Goal: Information Seeking & Learning: Learn about a topic

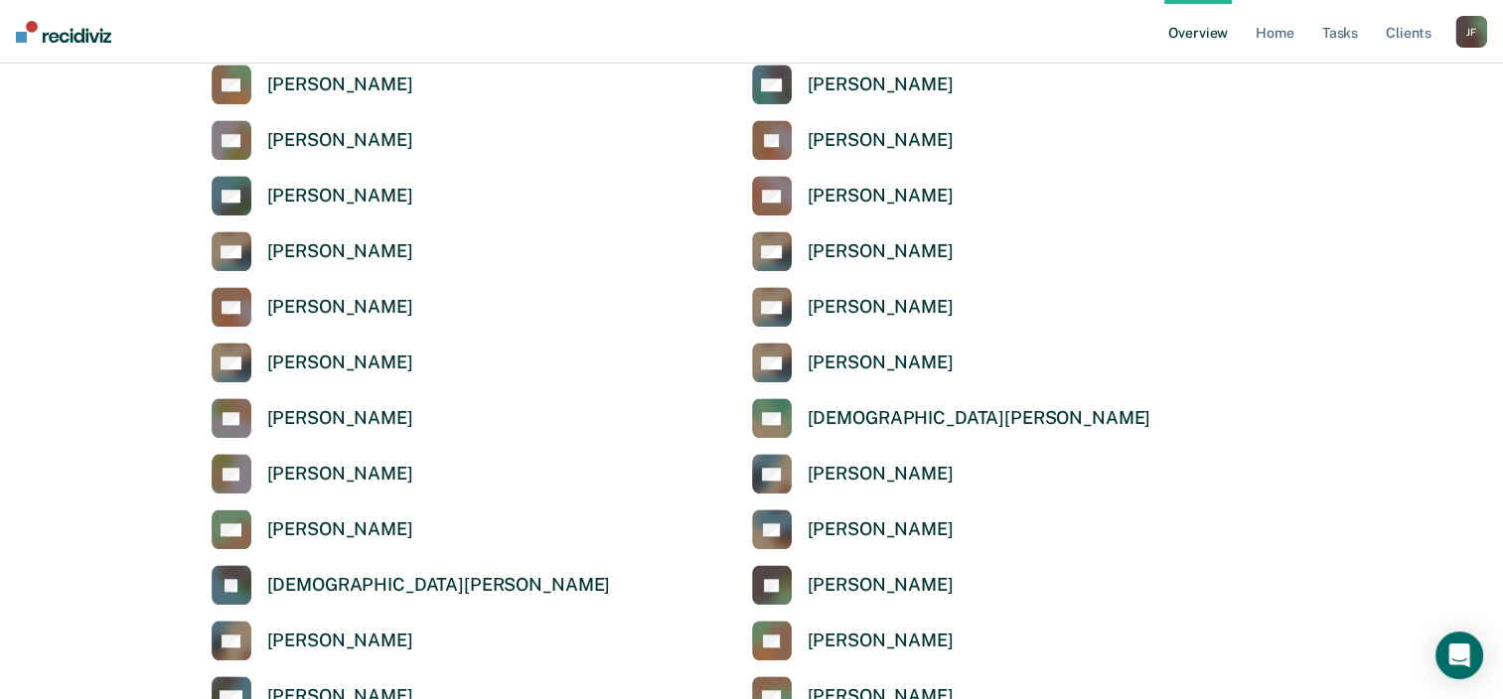
scroll to position [1839, 0]
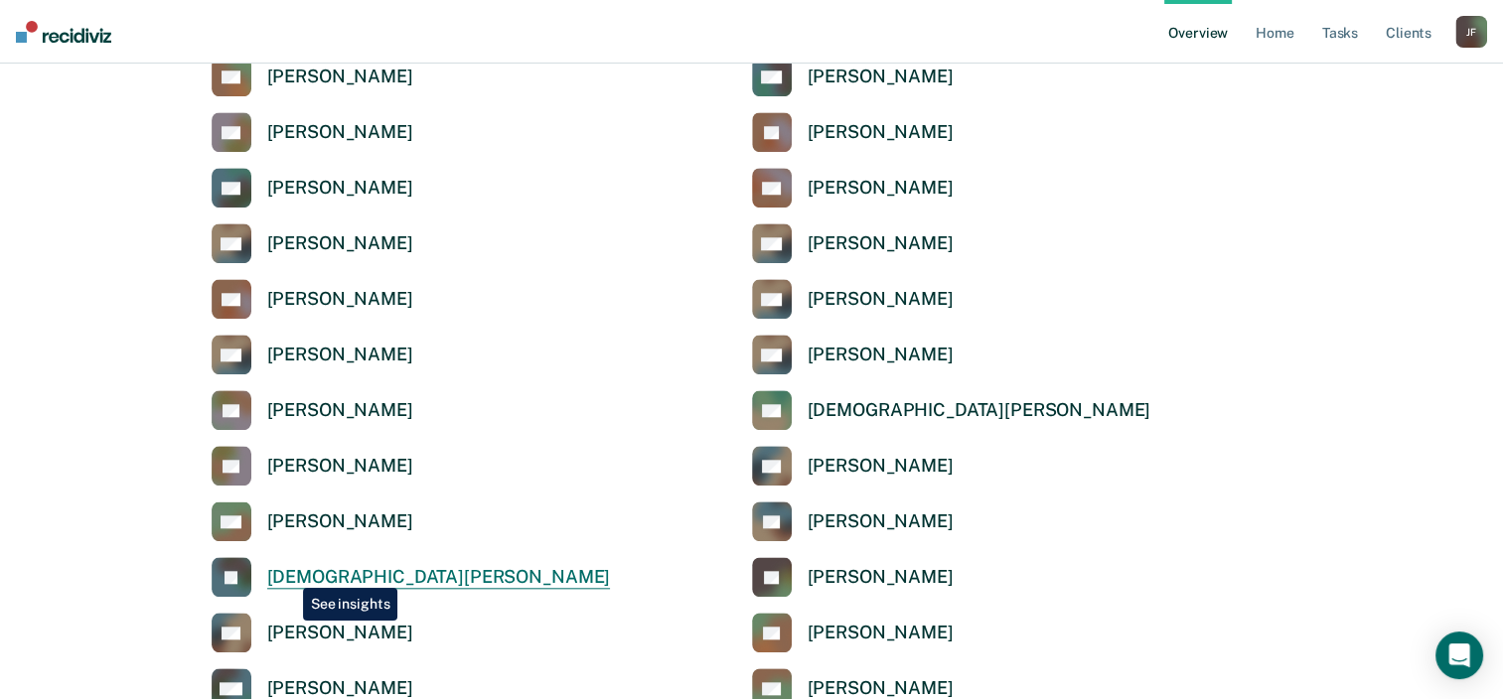
click at [288, 573] on div "[DEMOGRAPHIC_DATA][PERSON_NAME]" at bounding box center [439, 577] width 344 height 23
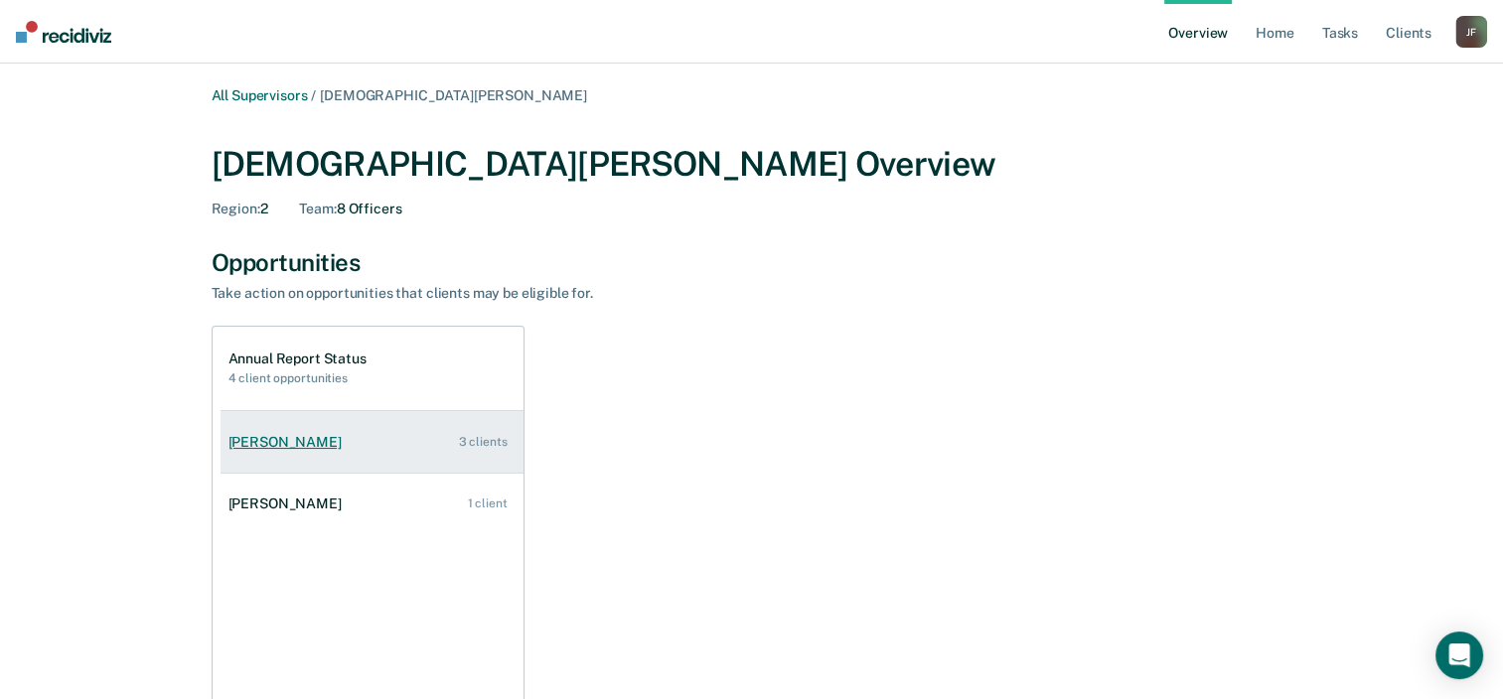
click at [467, 450] on link "[PERSON_NAME] 3 clients" at bounding box center [372, 442] width 303 height 57
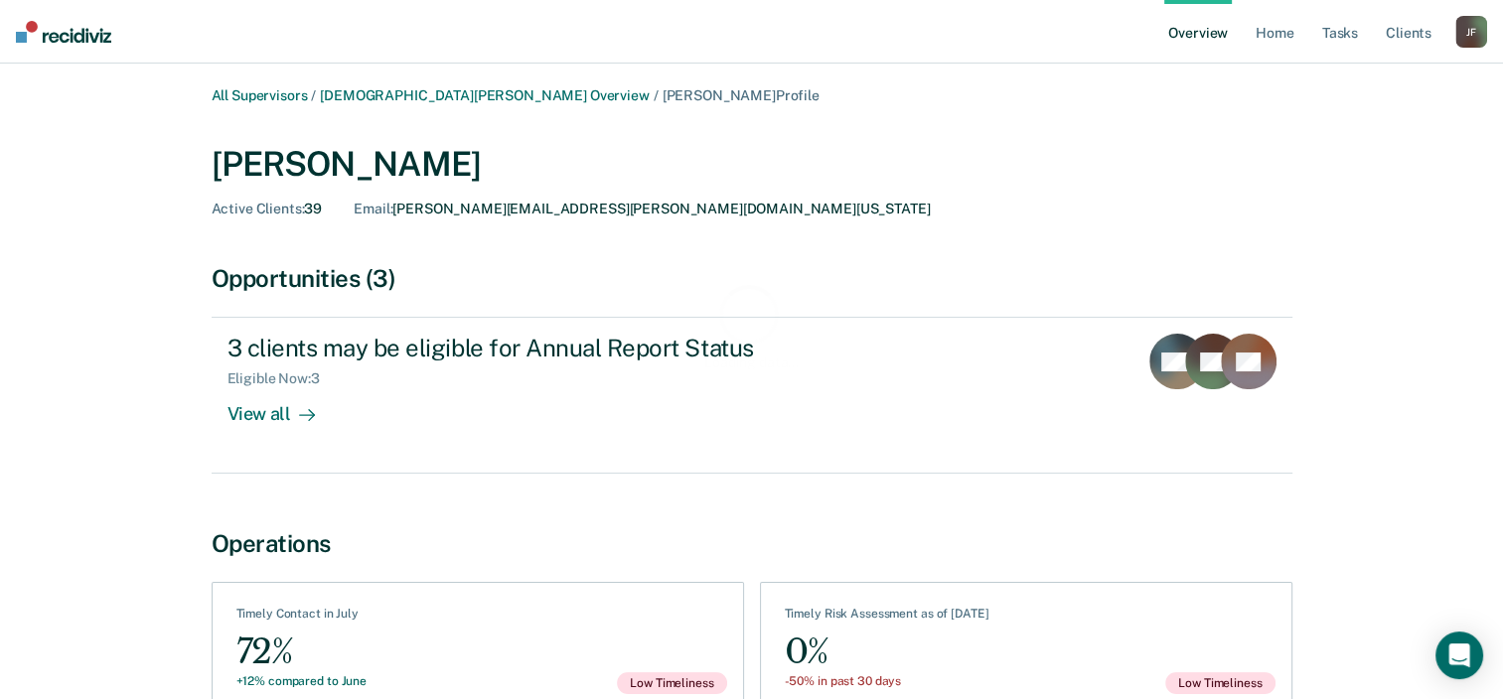
scroll to position [115, 0]
